Goal: Information Seeking & Learning: Learn about a topic

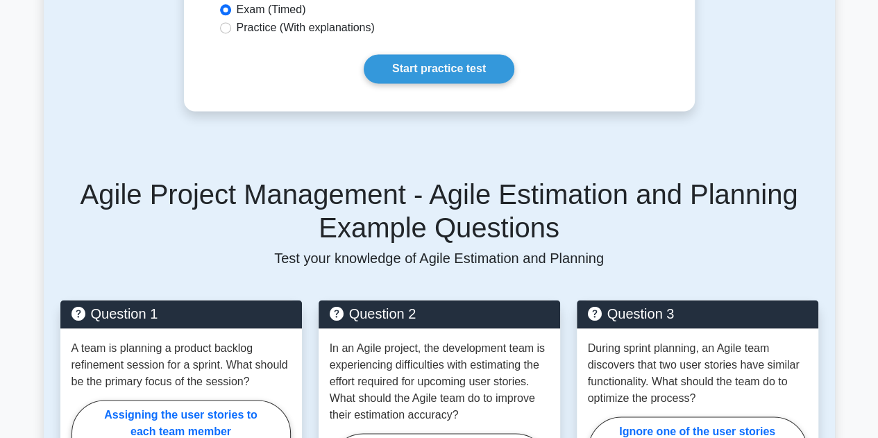
scroll to position [694, 0]
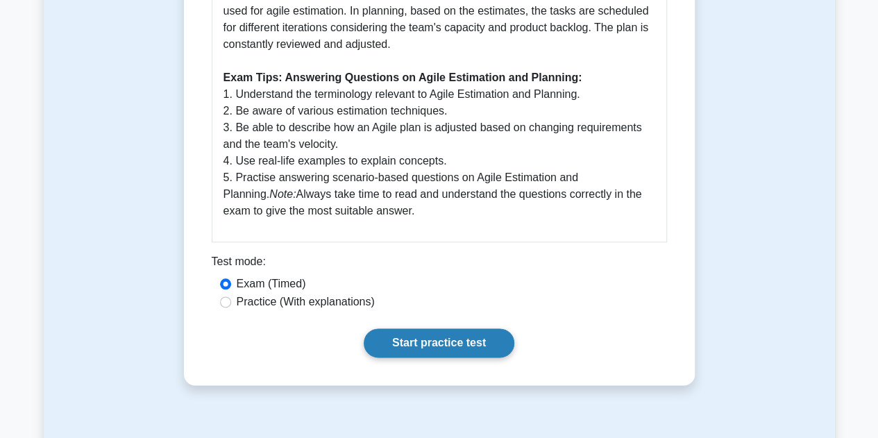
click at [468, 342] on link "Start practice test" at bounding box center [439, 342] width 151 height 29
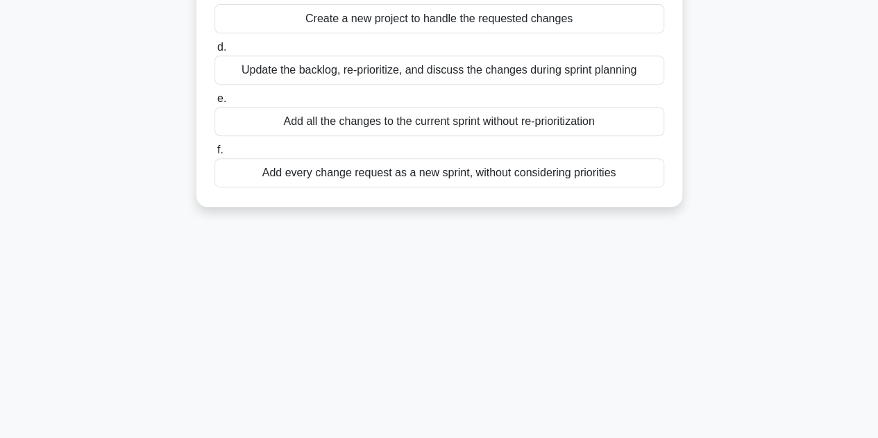
scroll to position [34, 0]
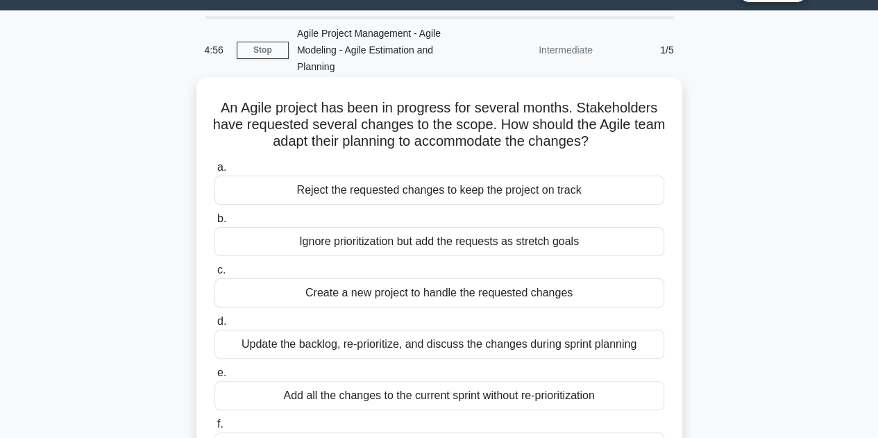
click at [356, 283] on div "Create a new project to handle the requested changes" at bounding box center [440, 292] width 450 height 29
click at [215, 275] on input "c. Create a new project to handle the requested changes" at bounding box center [215, 270] width 0 height 9
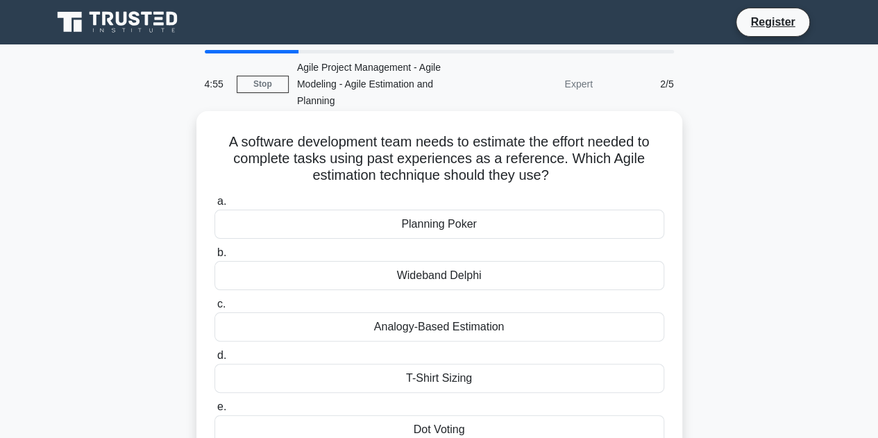
scroll to position [0, 0]
click at [393, 294] on div "a. Planning Poker b. Wideband Delphi c. d. e. f." at bounding box center [439, 344] width 467 height 308
click at [401, 320] on div "Analogy-Based Estimation" at bounding box center [440, 326] width 450 height 29
click at [215, 309] on input "c. Analogy-Based Estimation" at bounding box center [215, 304] width 0 height 9
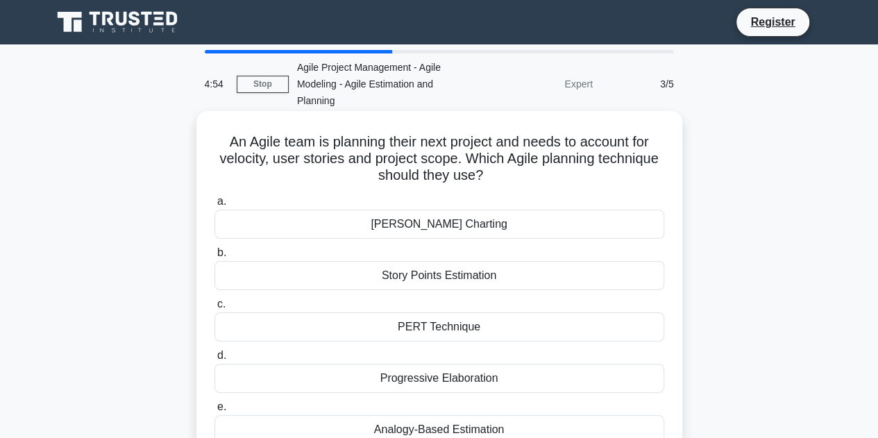
click at [422, 326] on div "PERT Technique" at bounding box center [440, 326] width 450 height 29
click at [215, 309] on input "c. PERT Technique" at bounding box center [215, 304] width 0 height 9
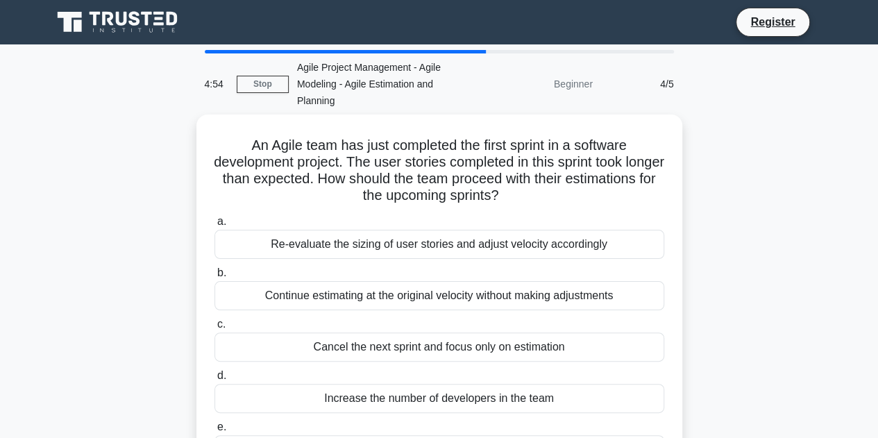
click at [422, 326] on label "c. Cancel the next sprint and focus only on estimation" at bounding box center [440, 339] width 450 height 46
click at [215, 326] on input "c. Cancel the next sprint and focus only on estimation" at bounding box center [215, 324] width 0 height 9
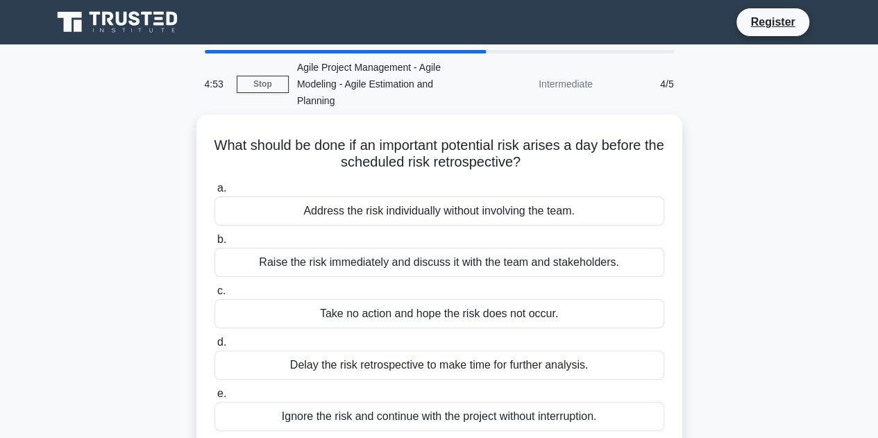
click at [422, 334] on label "d. Delay the risk retrospective to make time for further analysis." at bounding box center [440, 357] width 450 height 46
click at [215, 338] on input "d. Delay the risk retrospective to make time for further analysis." at bounding box center [215, 342] width 0 height 9
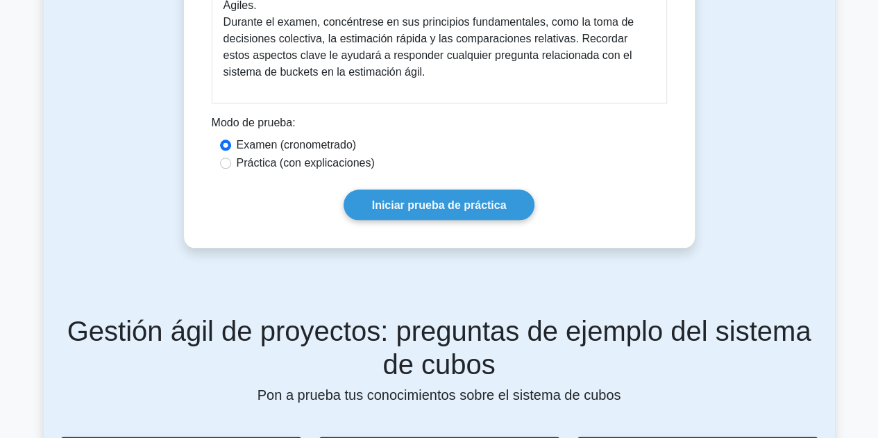
scroll to position [642, 0]
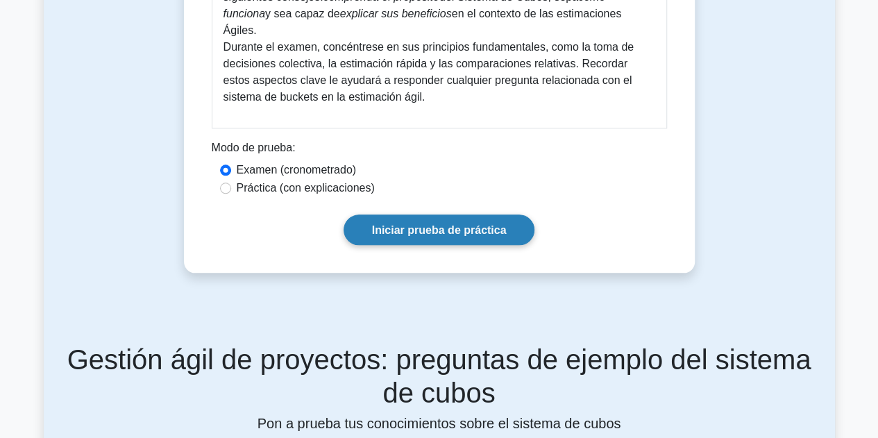
click at [401, 224] on font "Iniciar prueba de práctica" at bounding box center [439, 230] width 135 height 12
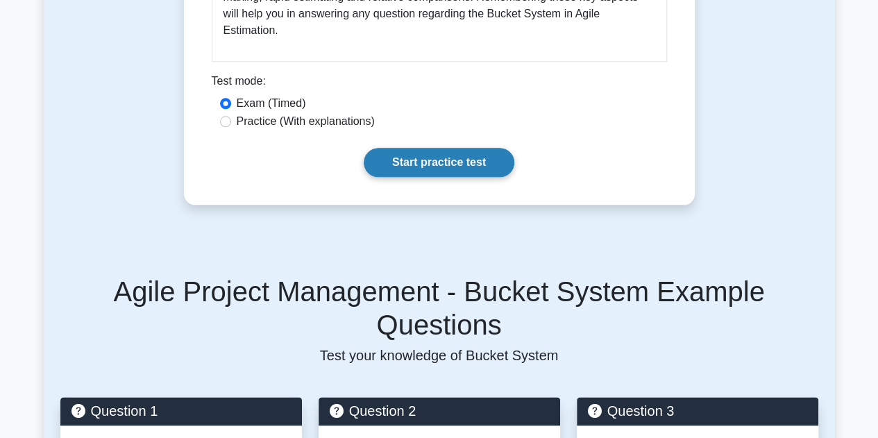
scroll to position [658, 0]
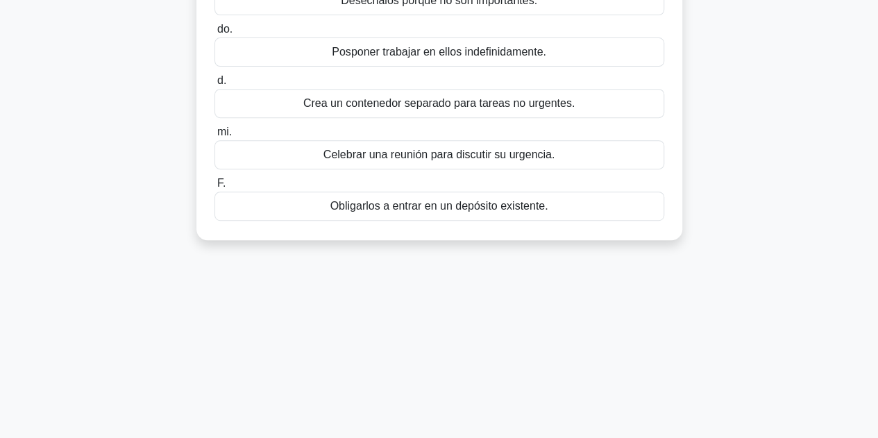
scroll to position [312, 0]
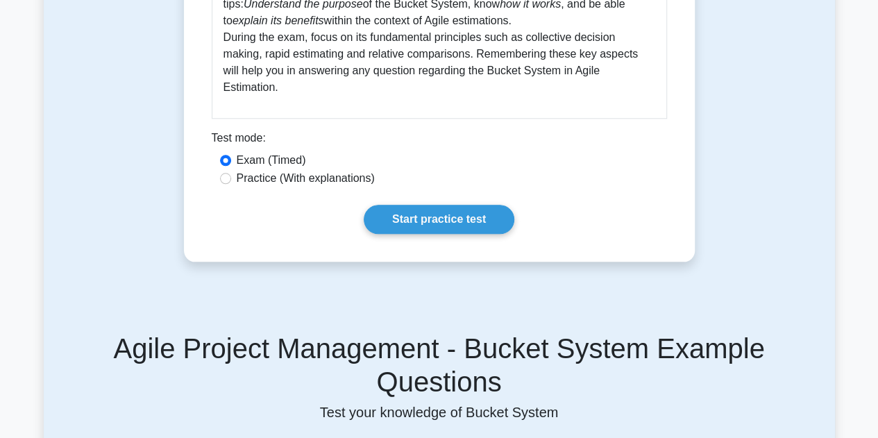
scroll to position [486, 0]
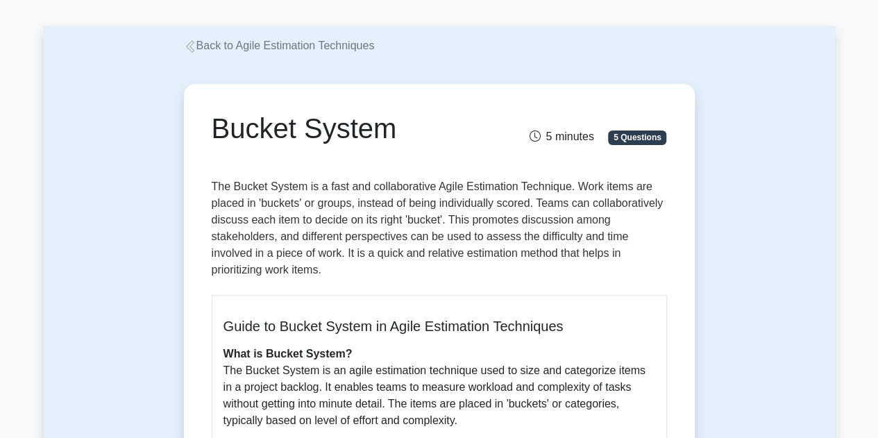
scroll to position [69, 0]
